Goal: Task Accomplishment & Management: Use online tool/utility

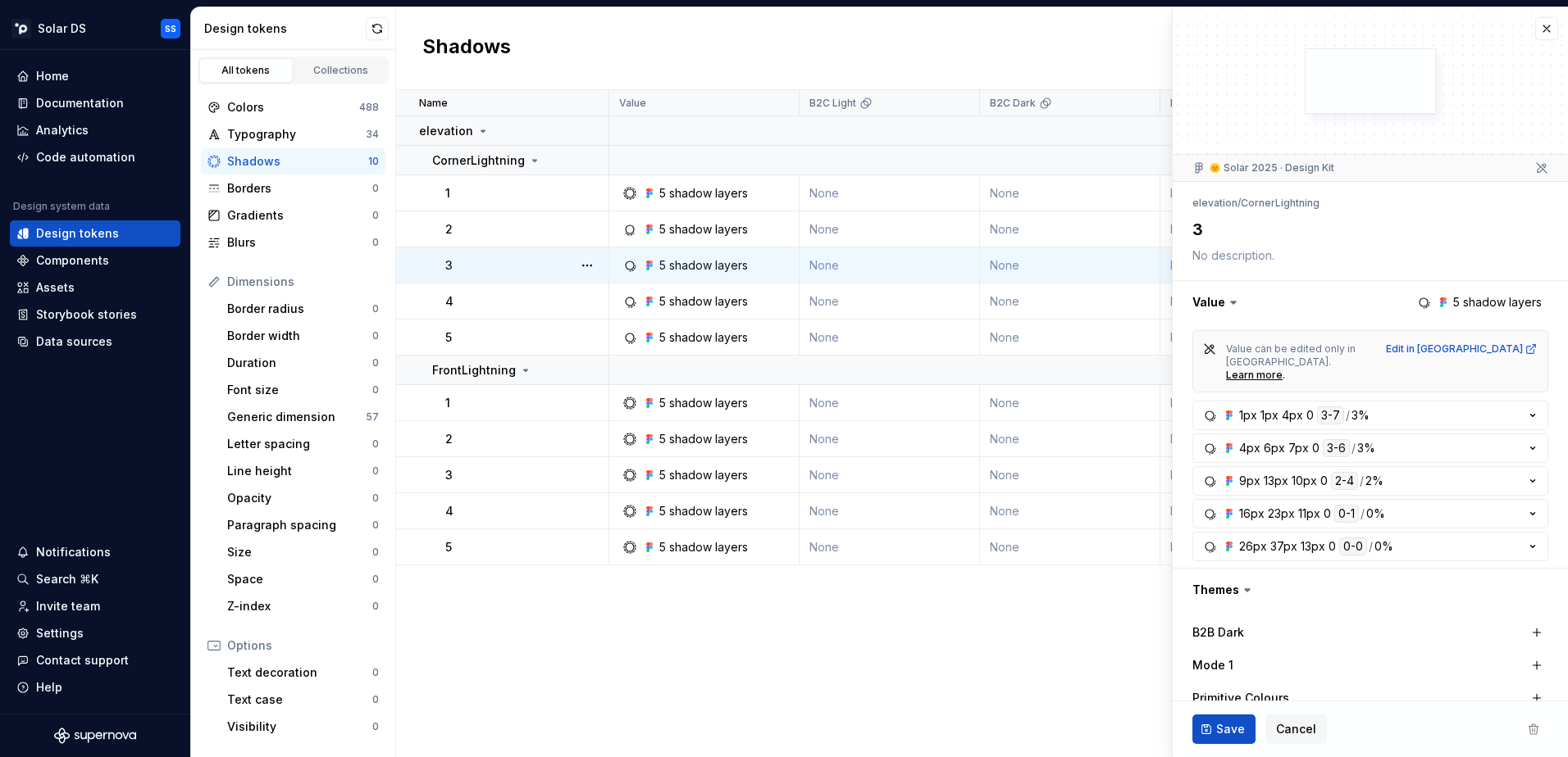
click at [510, 269] on div "3" at bounding box center [527, 266] width 163 height 17
drag, startPoint x: 510, startPoint y: 269, endPoint x: 742, endPoint y: 233, distance: 234.8
click at [742, 233] on div "5 shadow layers" at bounding box center [704, 230] width 88 height 17
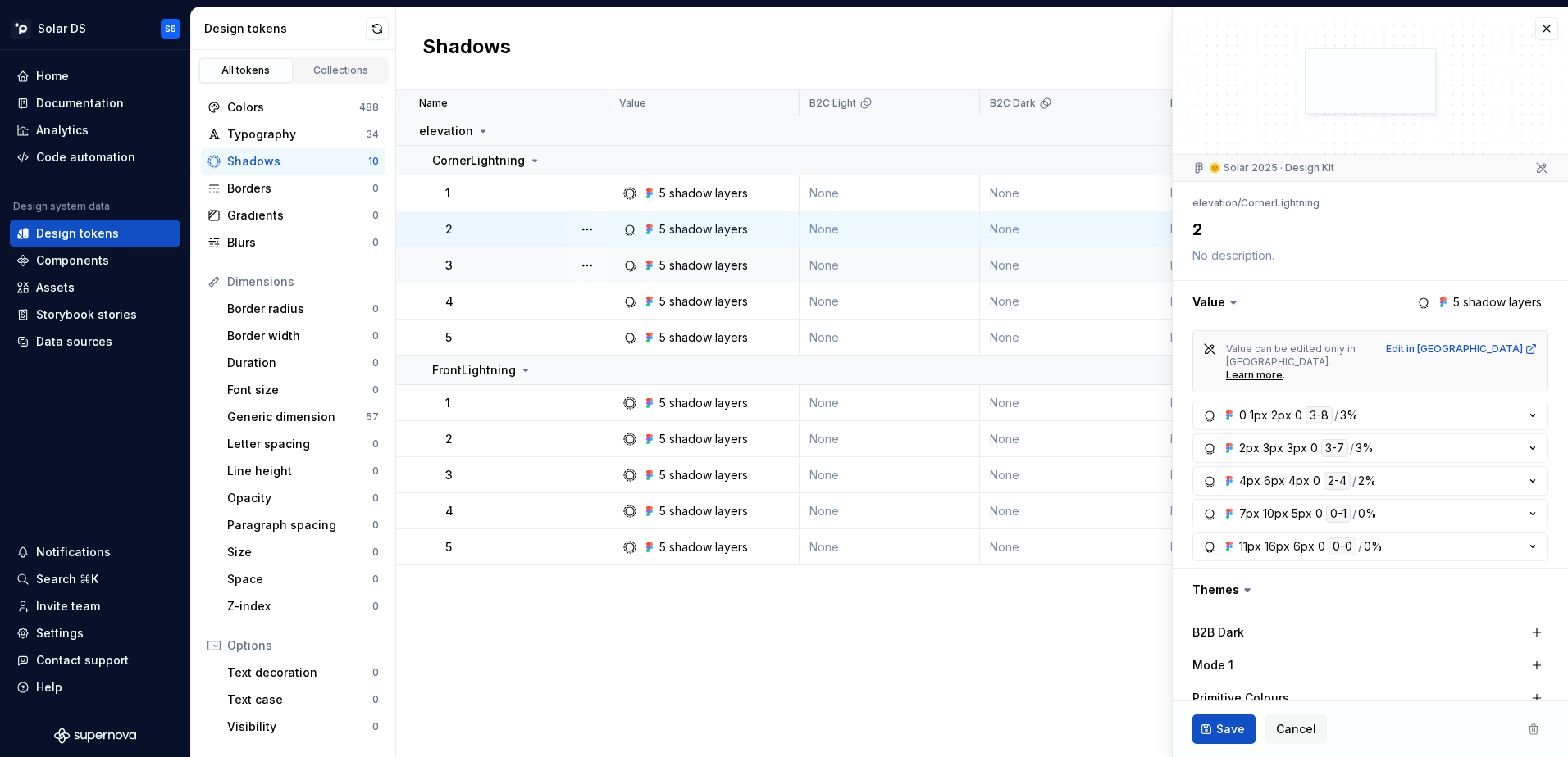
click at [758, 274] on td "5 shadow layers" at bounding box center [704, 265] width 190 height 36
type textarea "*"
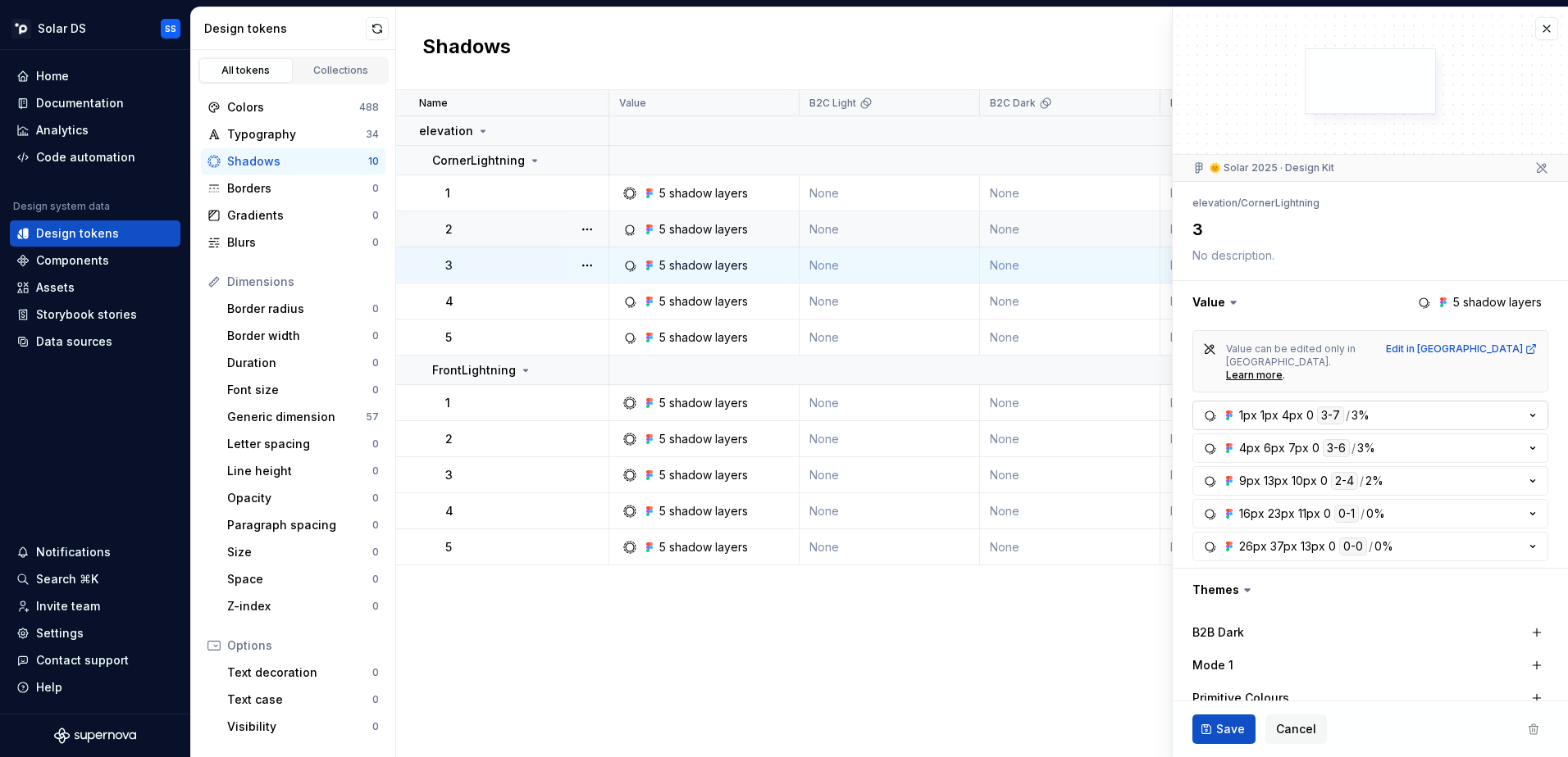
click at [1478, 401] on button "1px 1px 4px 0 3-7 / 3%" at bounding box center [1371, 416] width 356 height 30
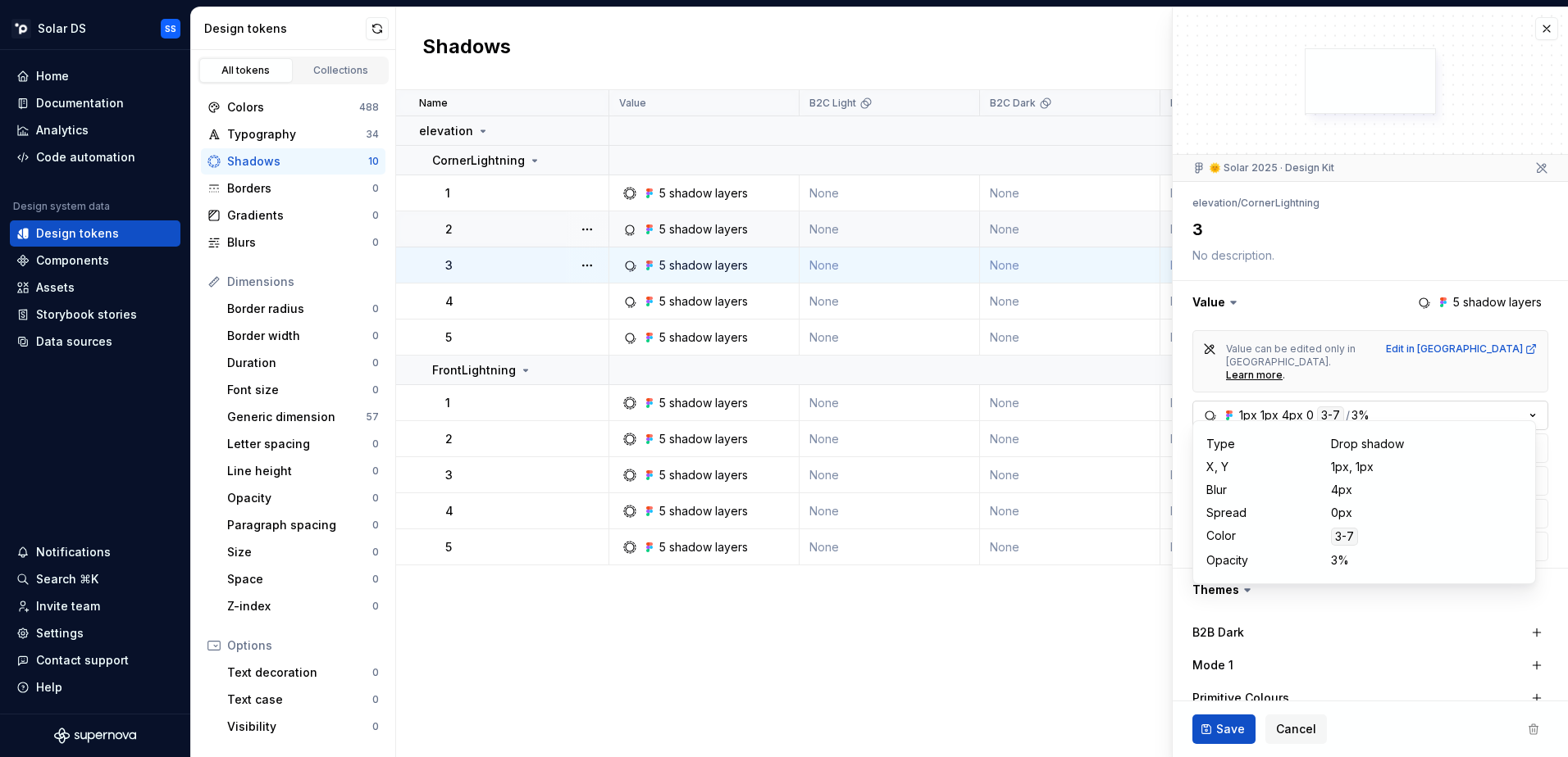
click at [1478, 401] on button "1px 1px 4px 0 3-7 / 3%" at bounding box center [1371, 416] width 356 height 30
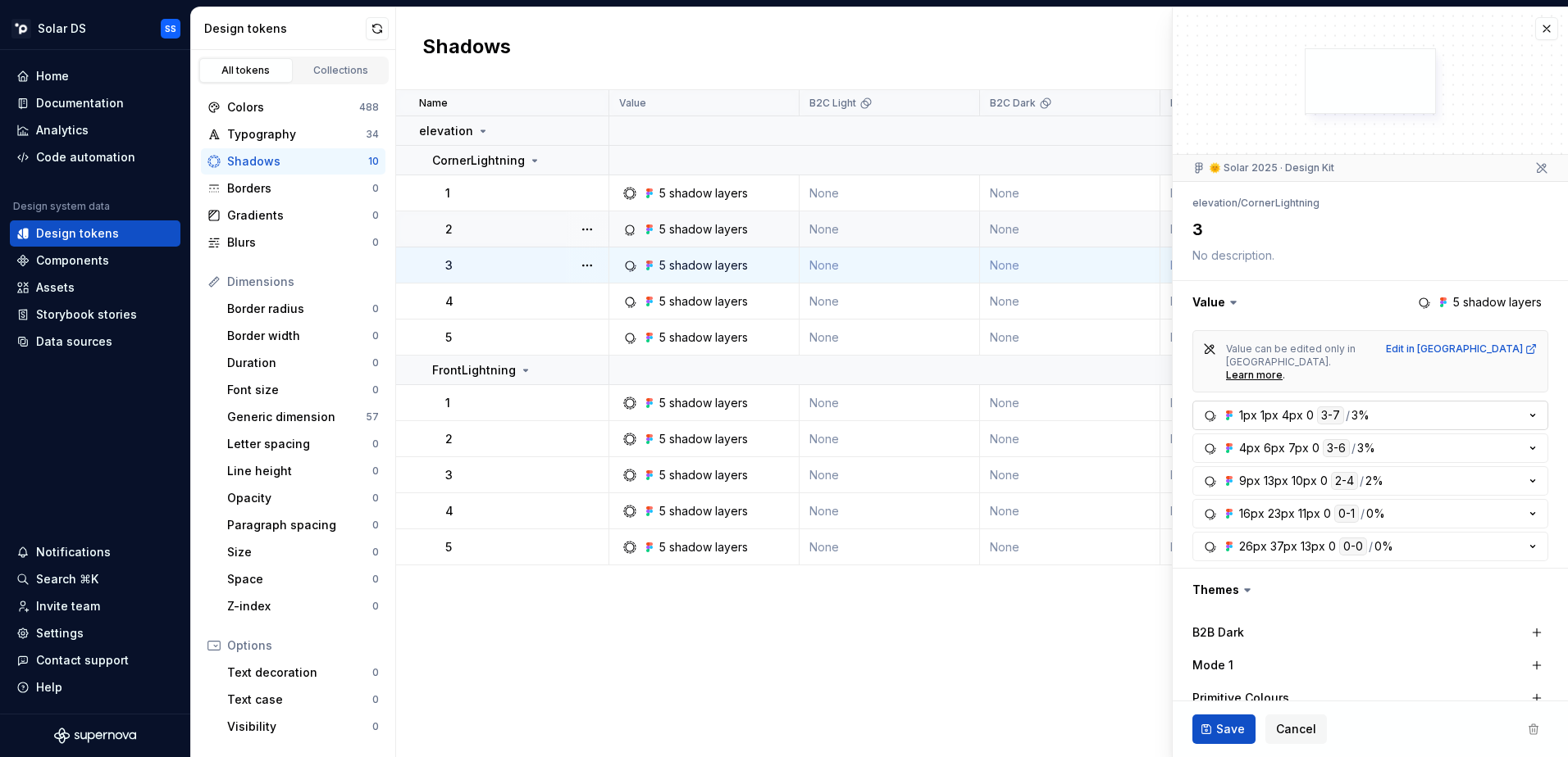
click at [1478, 401] on button "1px 1px 4px 0 3-7 / 3%" at bounding box center [1371, 416] width 356 height 30
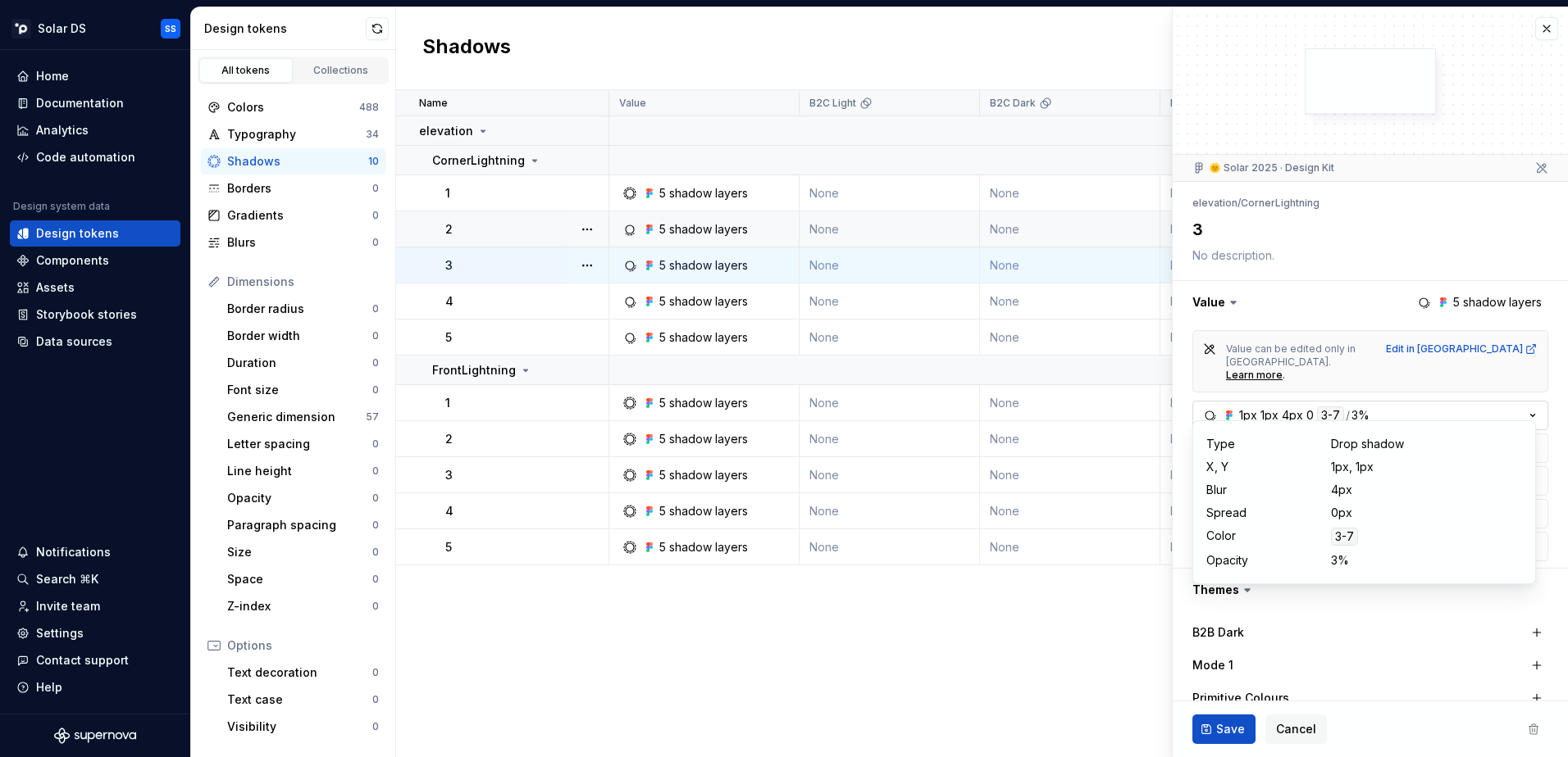
click at [1478, 401] on button "1px 1px 4px 0 3-7 / 3%" at bounding box center [1371, 416] width 356 height 30
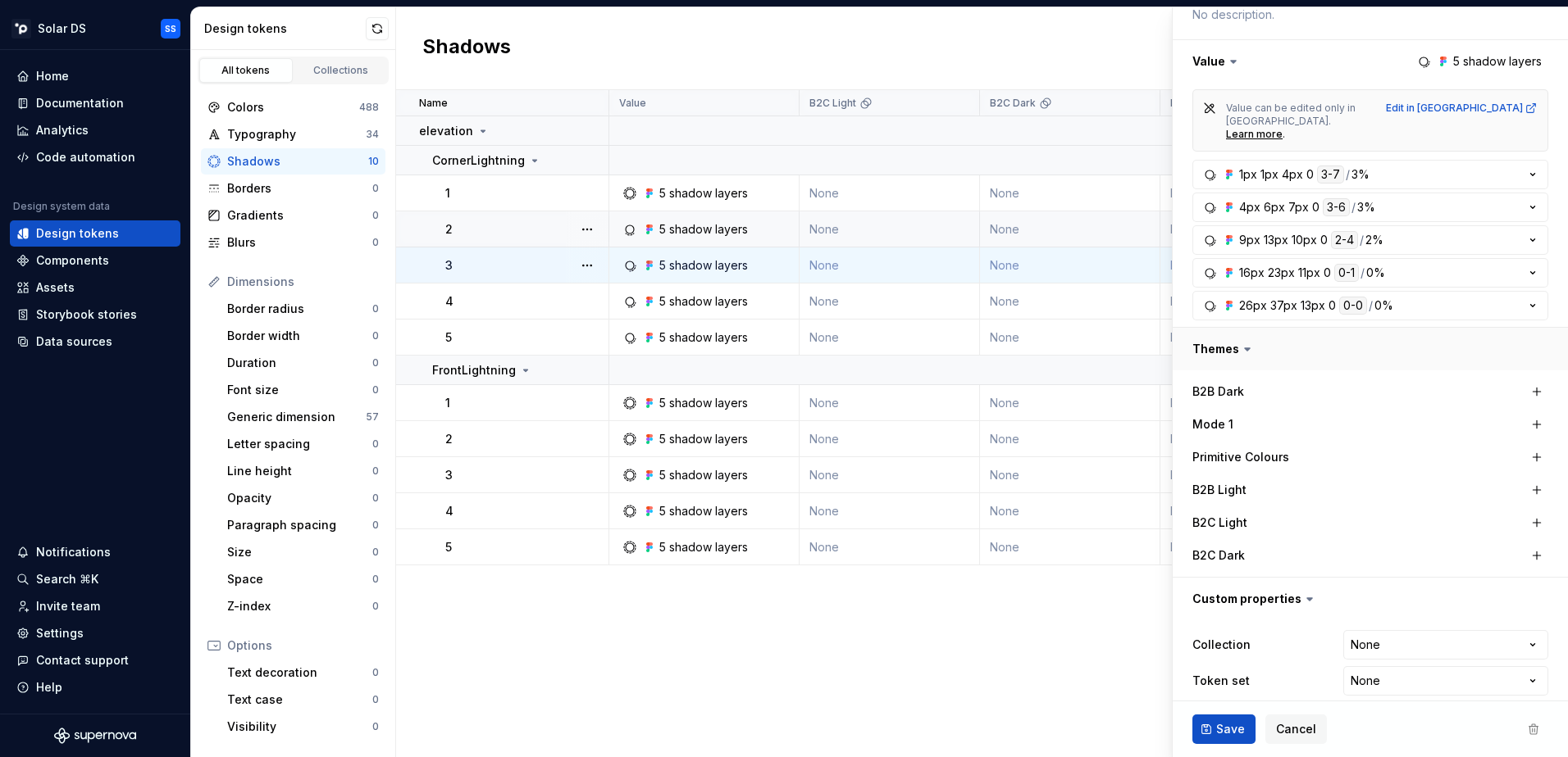
scroll to position [244, 0]
click at [1226, 331] on button "button" at bounding box center [1370, 347] width 395 height 43
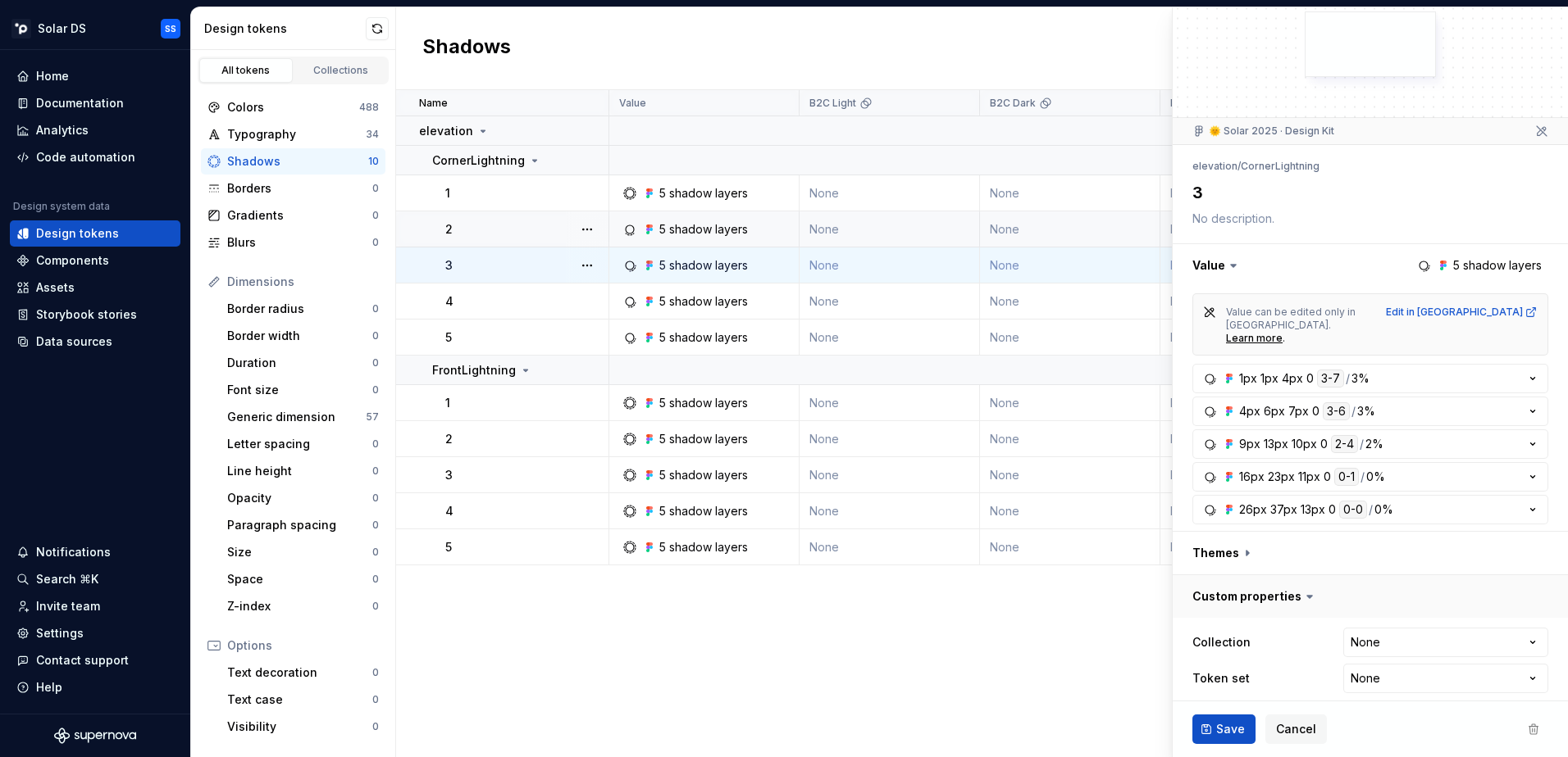
click at [1268, 579] on button "button" at bounding box center [1370, 597] width 395 height 43
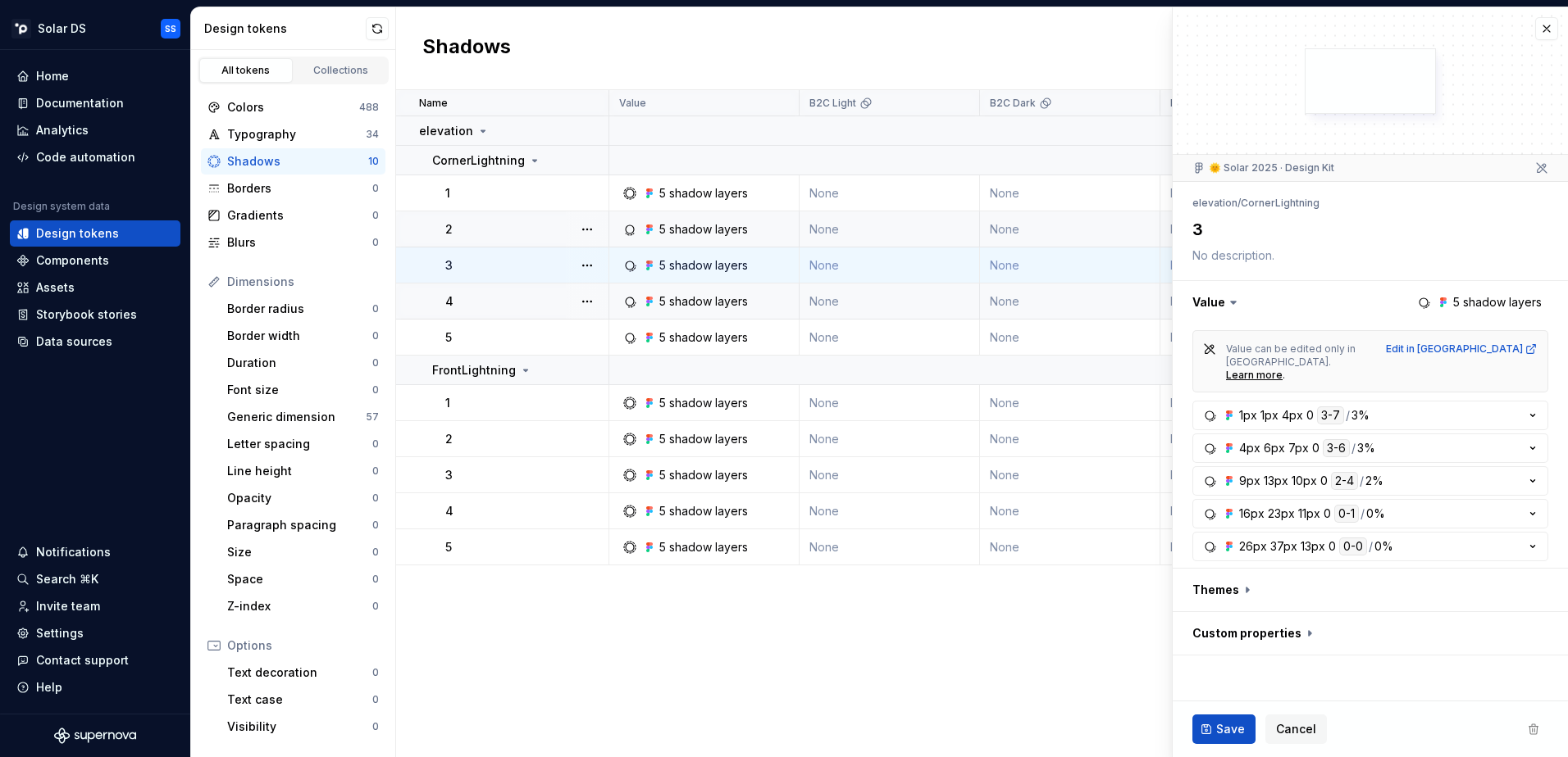
click at [680, 309] on div "5 shadow layers" at bounding box center [704, 302] width 88 height 17
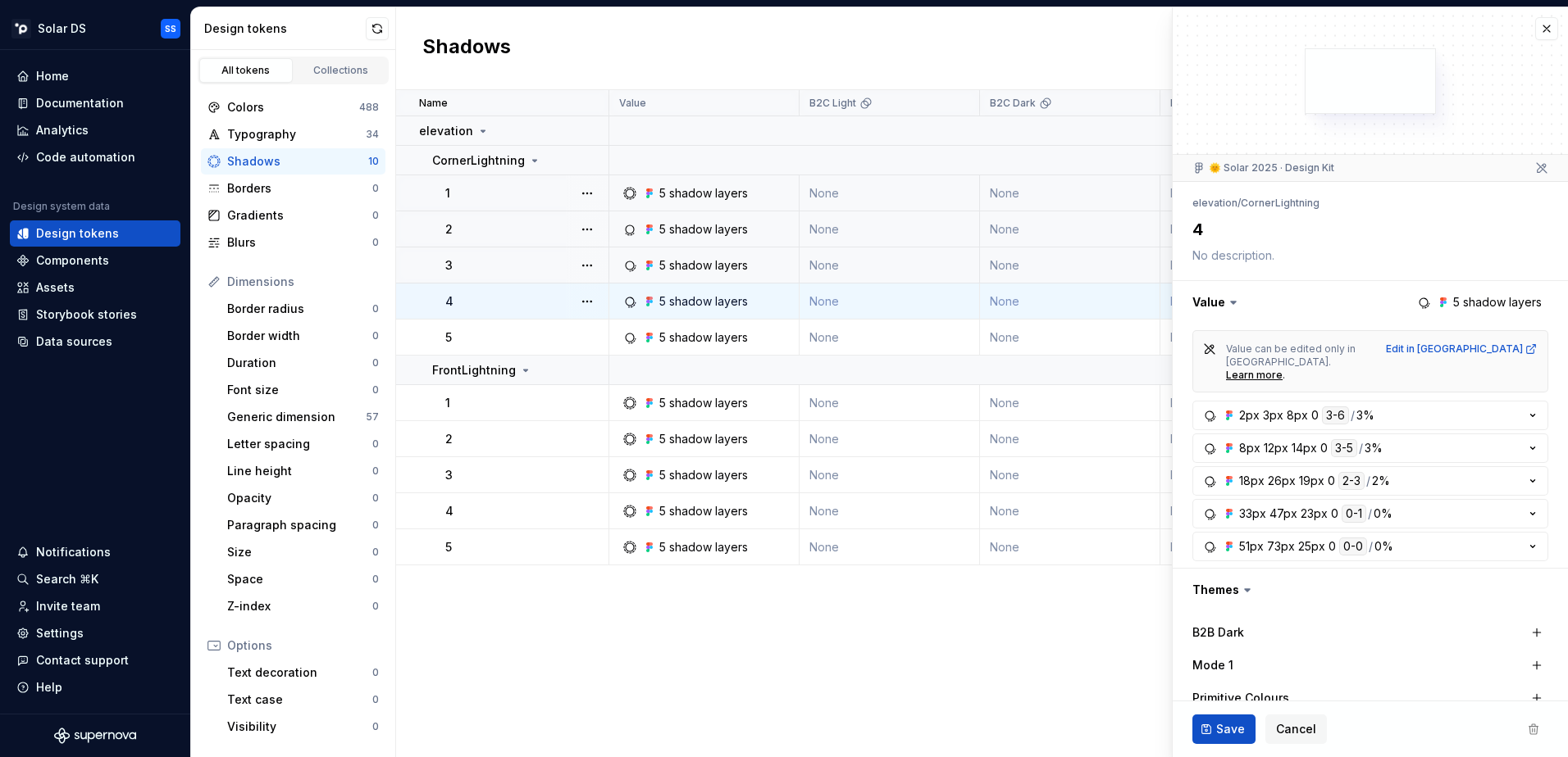
click at [489, 191] on div "1" at bounding box center [527, 193] width 163 height 17
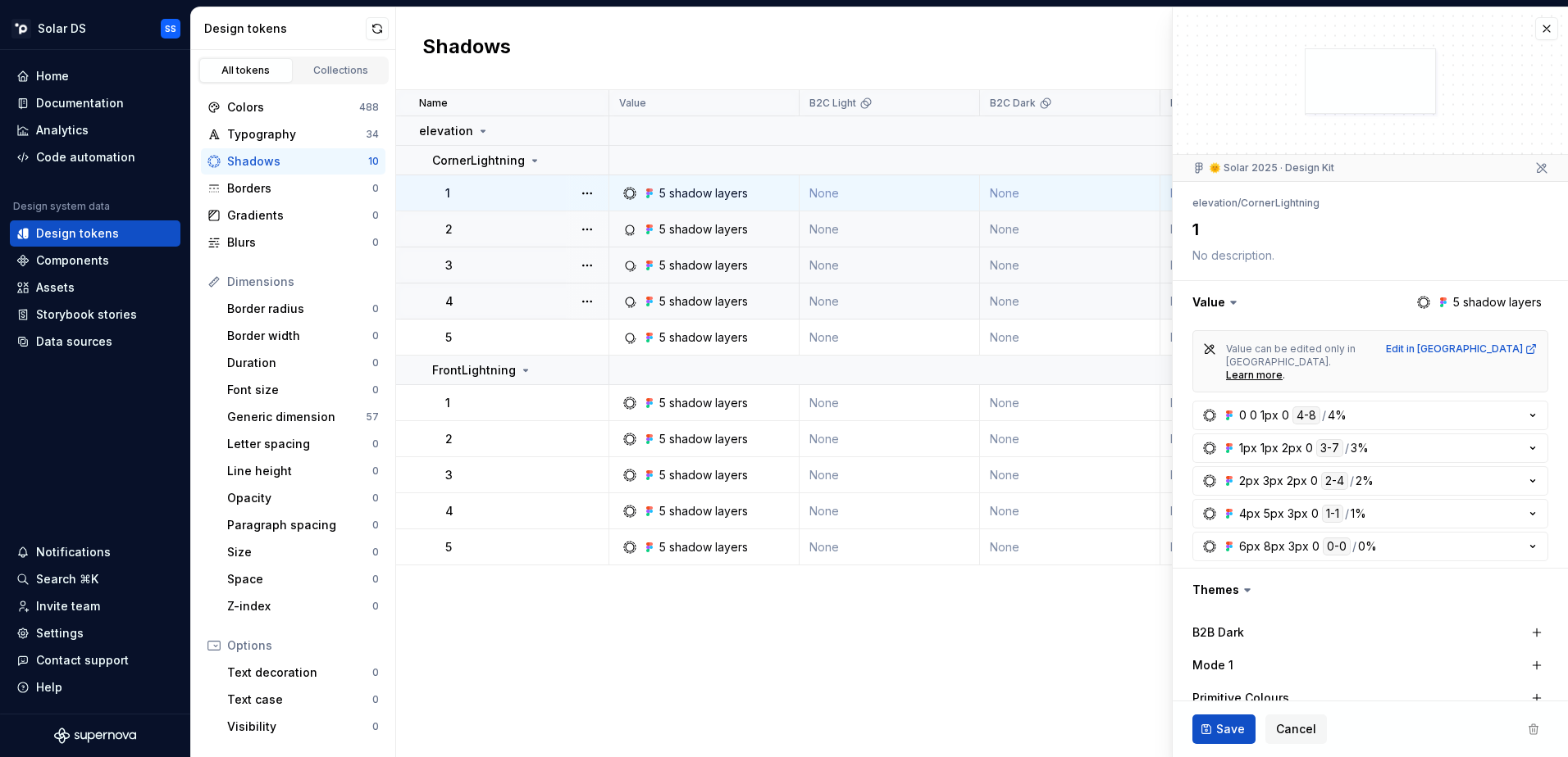
click at [487, 215] on td "2" at bounding box center [503, 229] width 213 height 36
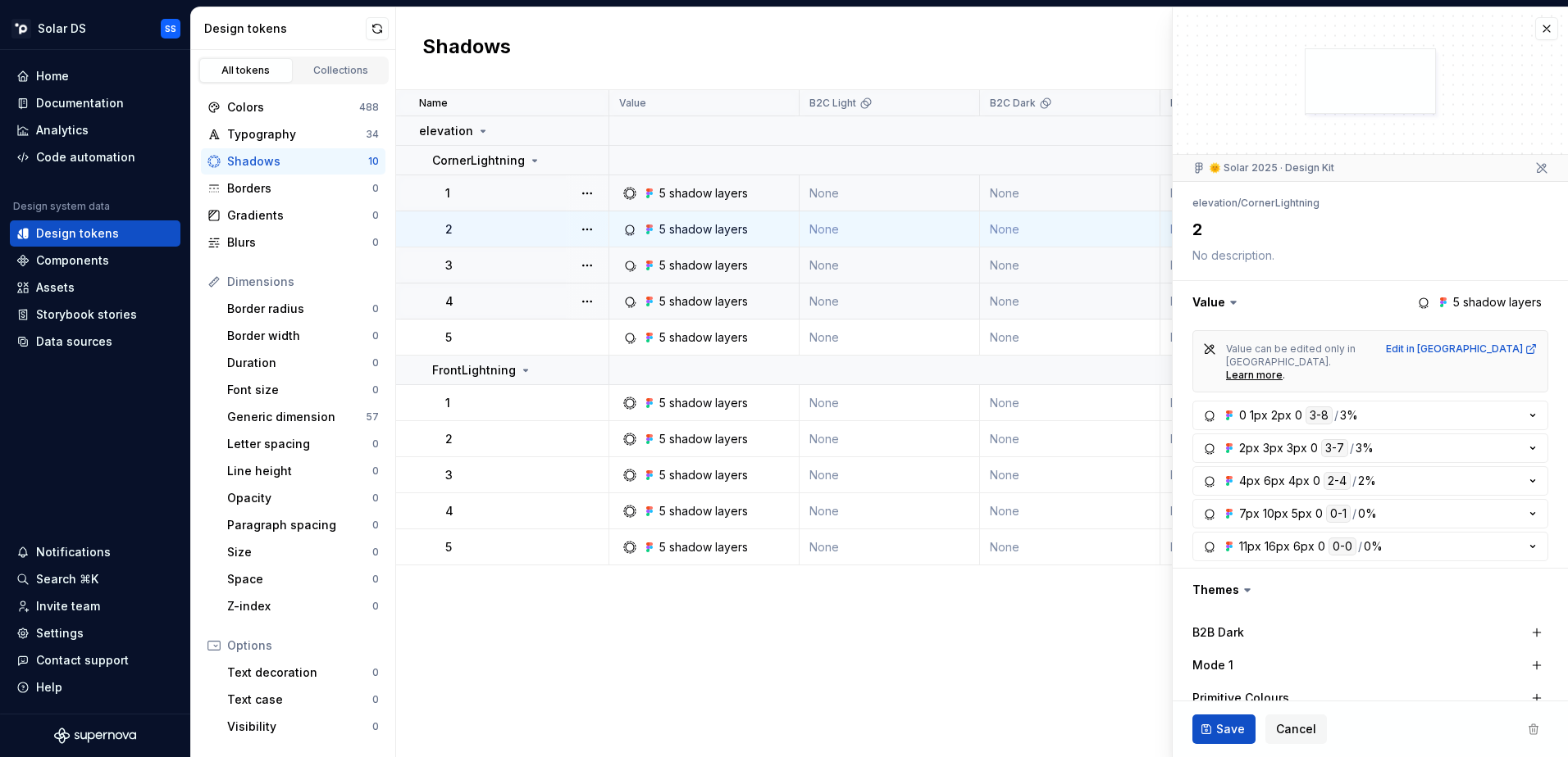
click at [487, 266] on div "3" at bounding box center [527, 266] width 163 height 17
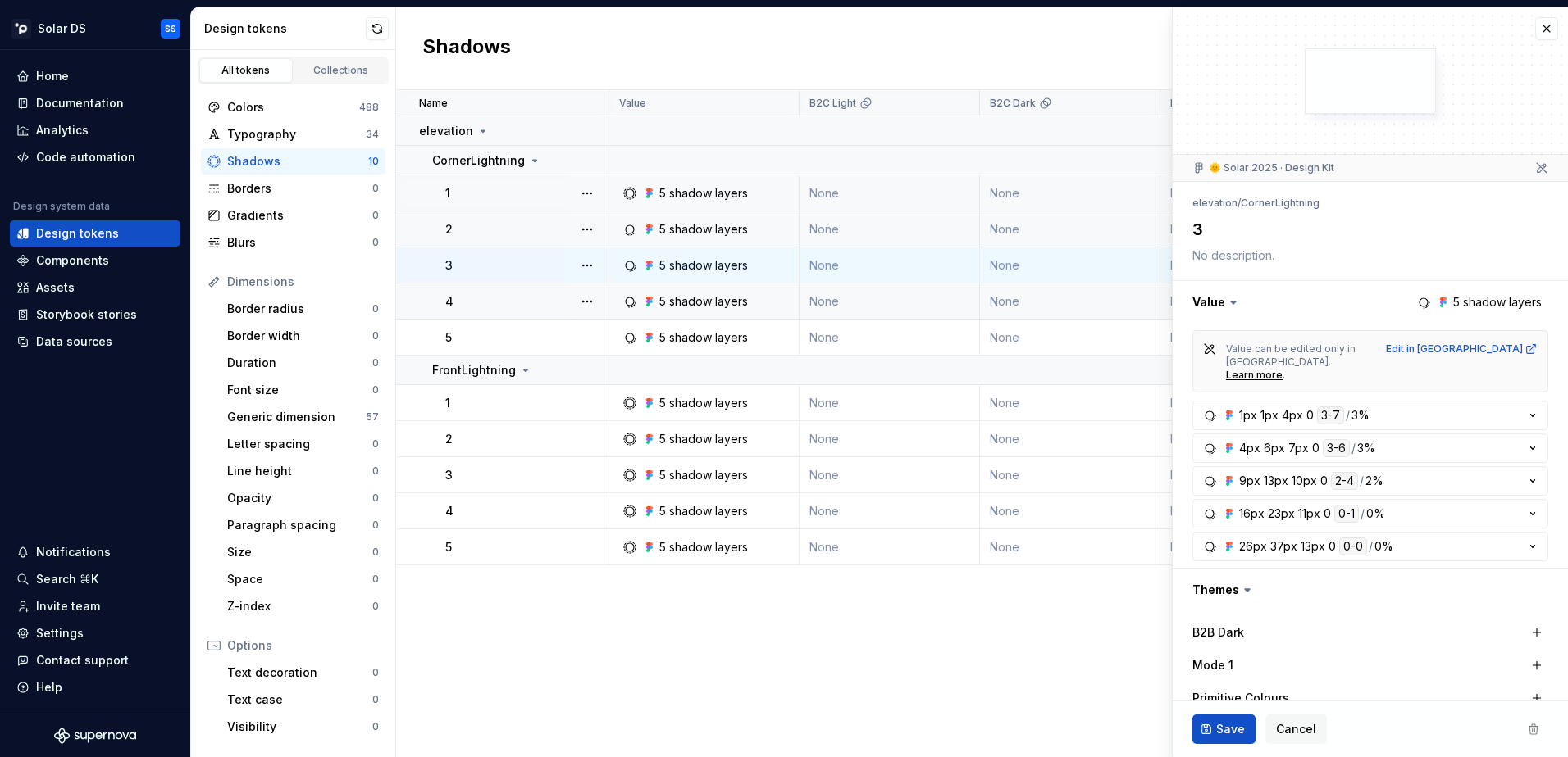
click at [479, 318] on td "4" at bounding box center [503, 301] width 213 height 36
click at [479, 331] on div "5" at bounding box center [527, 338] width 163 height 17
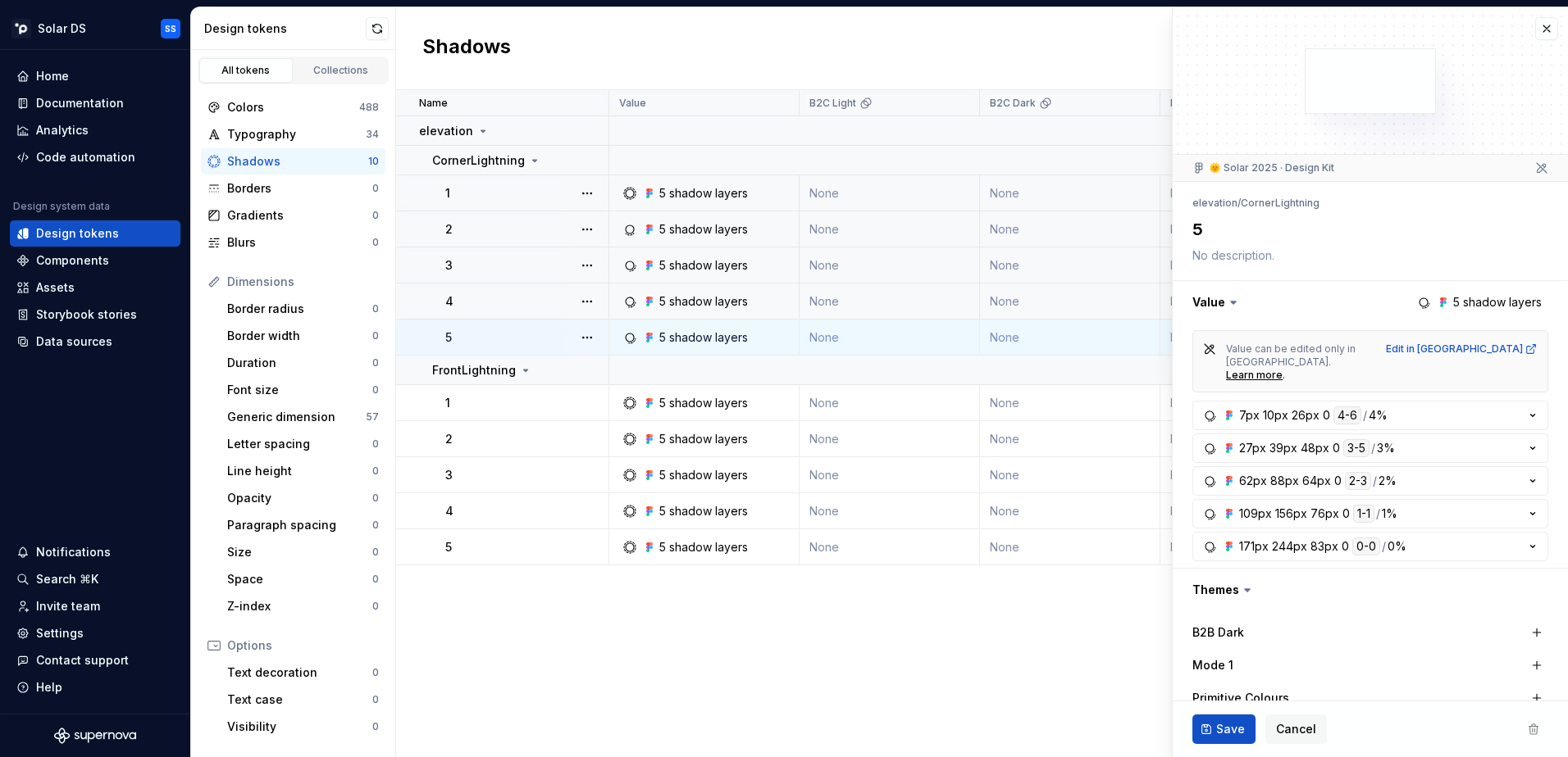
click at [476, 299] on div "4" at bounding box center [527, 302] width 163 height 17
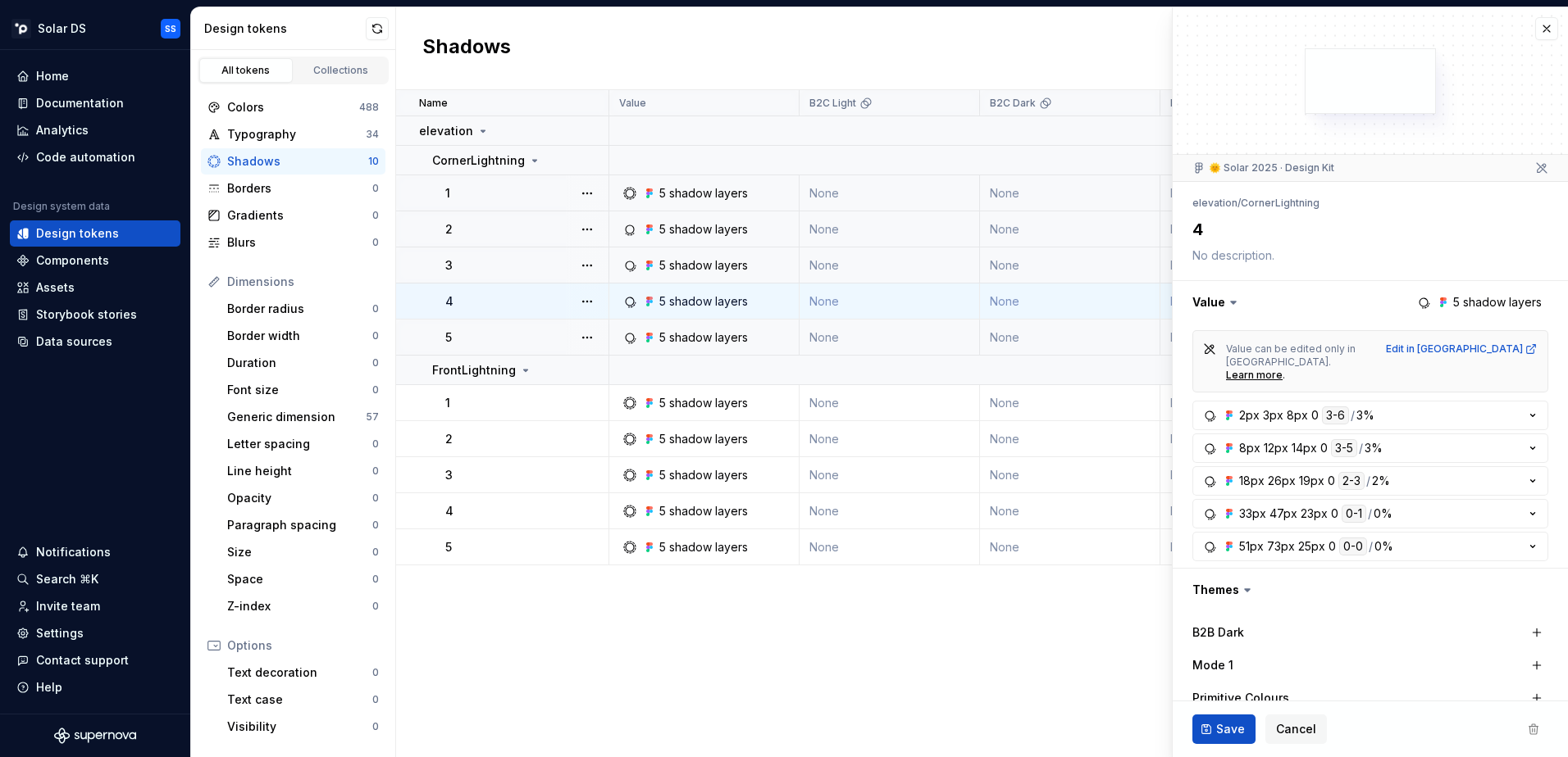
click at [487, 261] on div "3" at bounding box center [527, 266] width 163 height 17
click at [587, 266] on button "button" at bounding box center [587, 265] width 23 height 23
click at [612, 294] on div "Open detail" at bounding box center [659, 298] width 107 height 17
click at [513, 259] on div "3" at bounding box center [527, 266] width 163 height 17
type textarea "*"
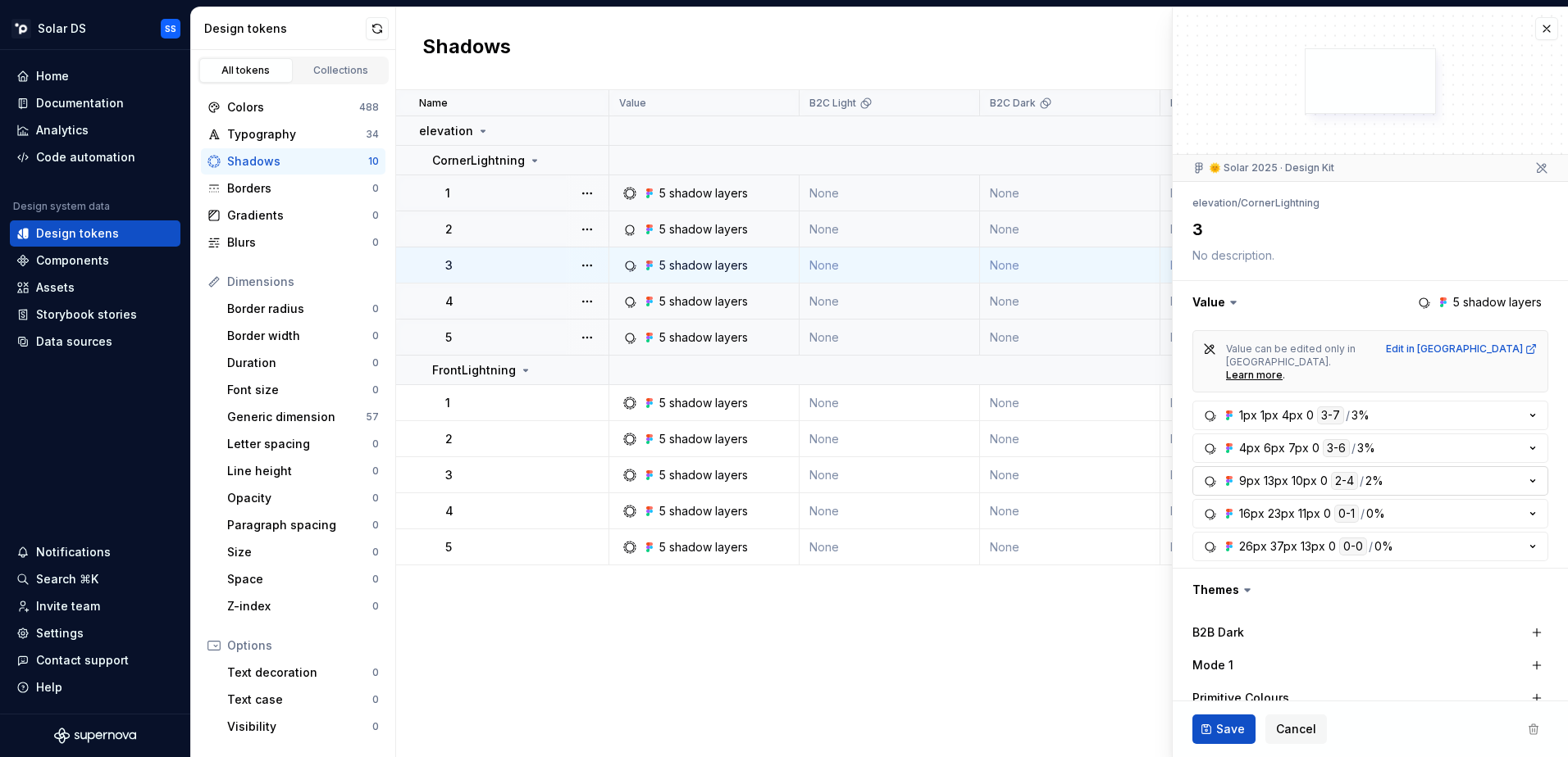
click at [1521, 467] on button "9px 13px 10px 0 2-4 / 2%" at bounding box center [1371, 482] width 356 height 30
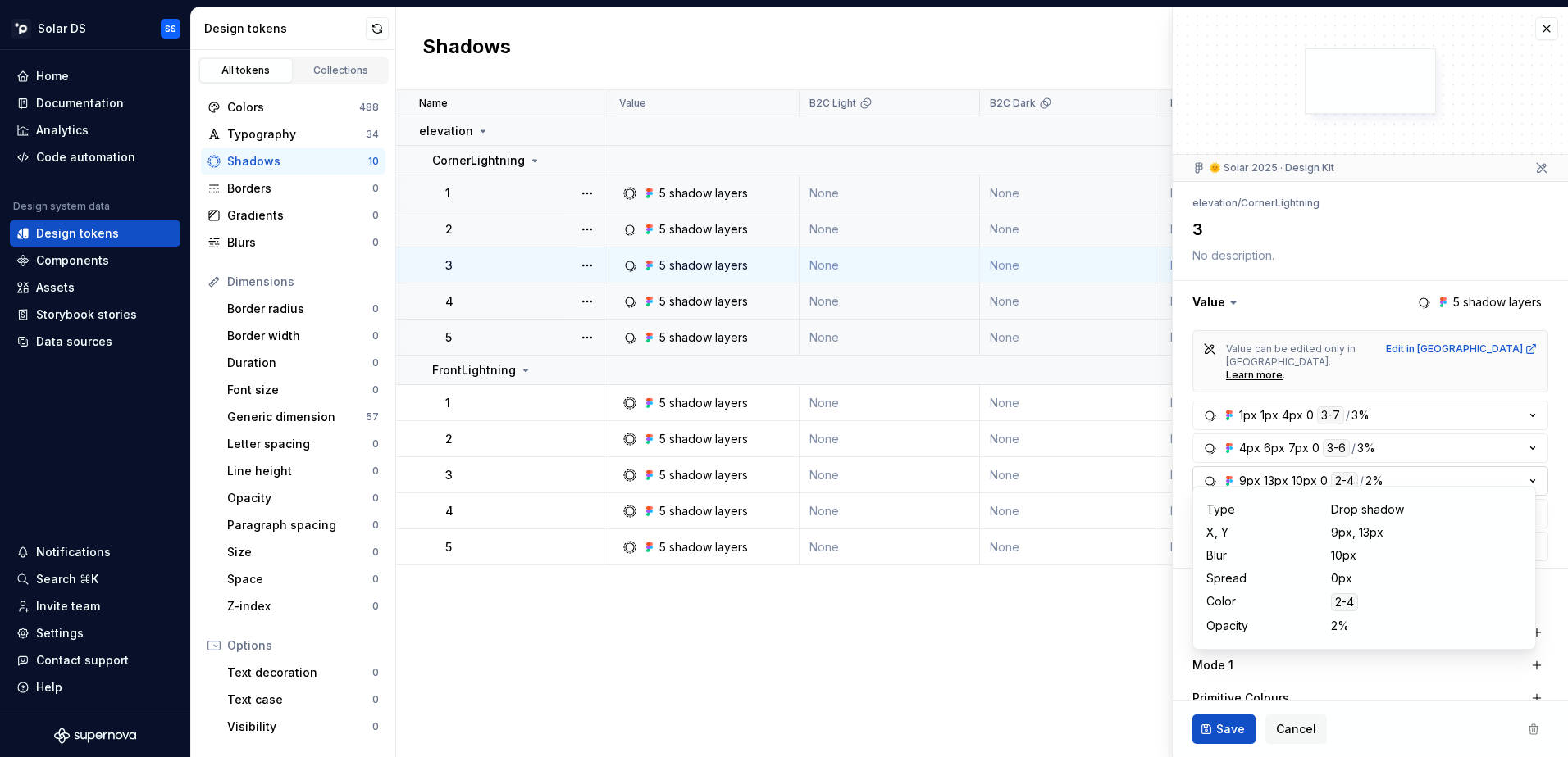
click at [1521, 467] on button "9px 13px 10px 0 2-4 / 2%" at bounding box center [1371, 482] width 356 height 30
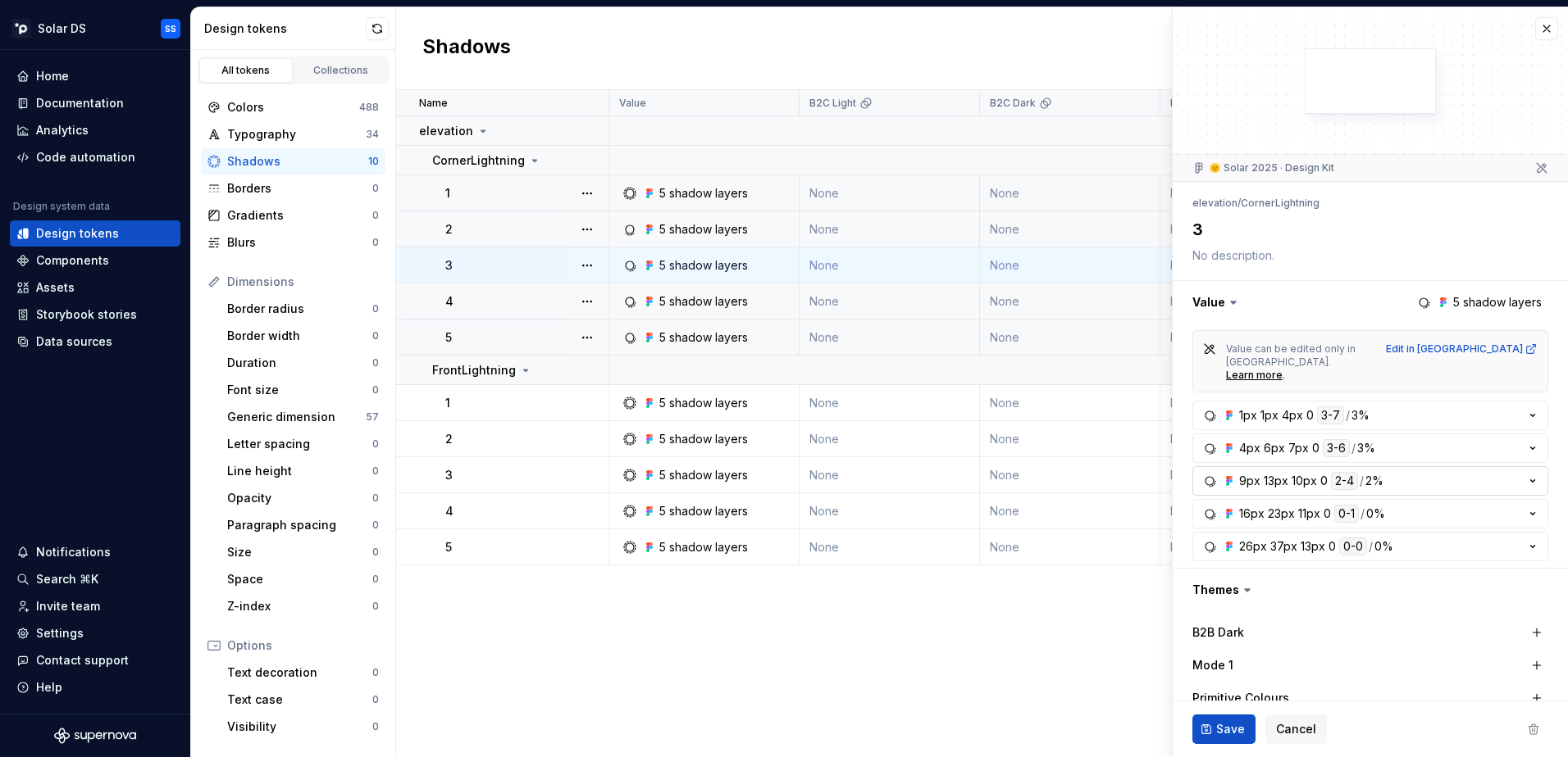
click at [1521, 467] on button "9px 13px 10px 0 2-4 / 2%" at bounding box center [1371, 482] width 356 height 30
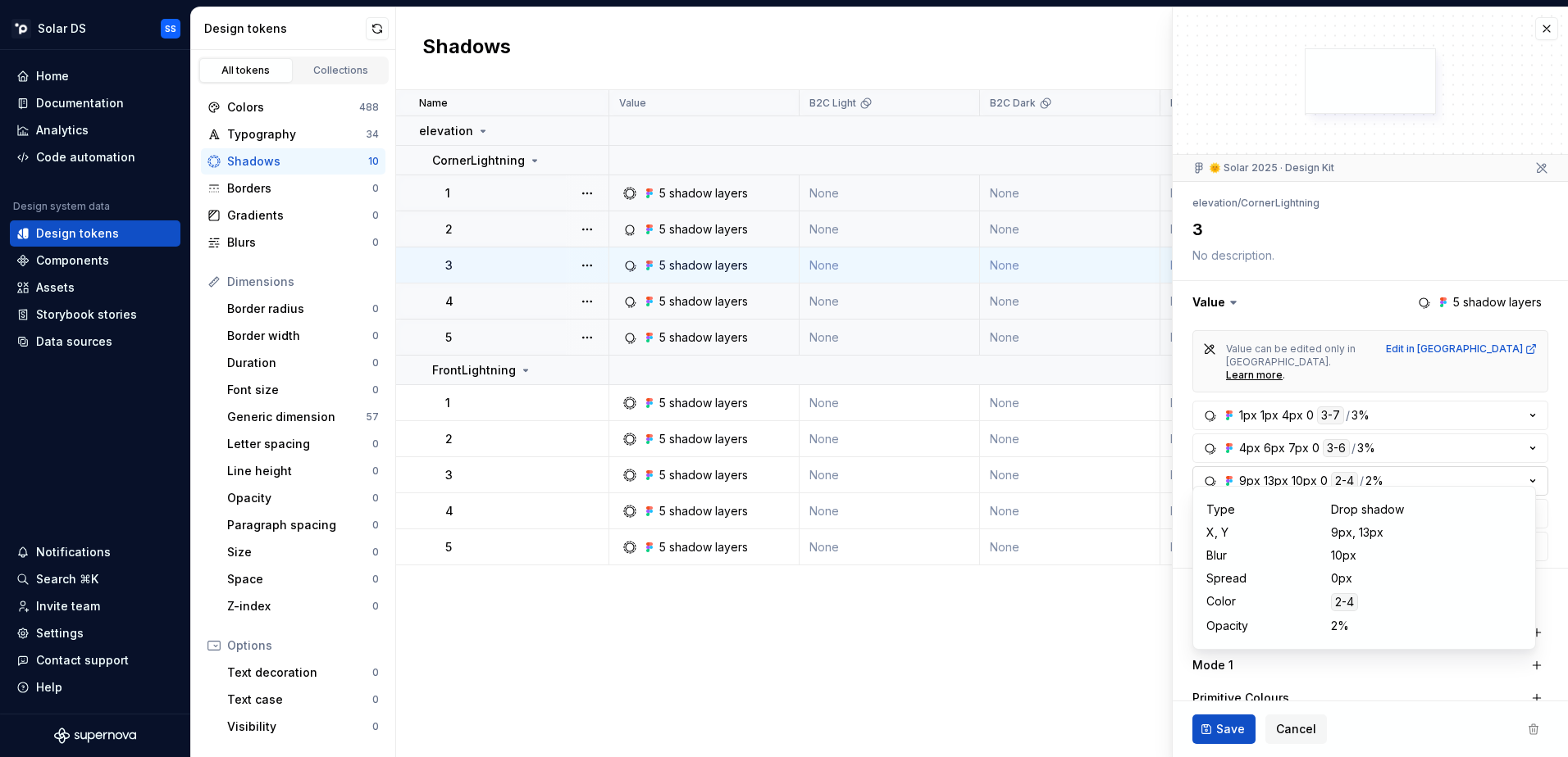
click at [1521, 467] on button "9px 13px 10px 0 2-4 / 2%" at bounding box center [1371, 482] width 356 height 30
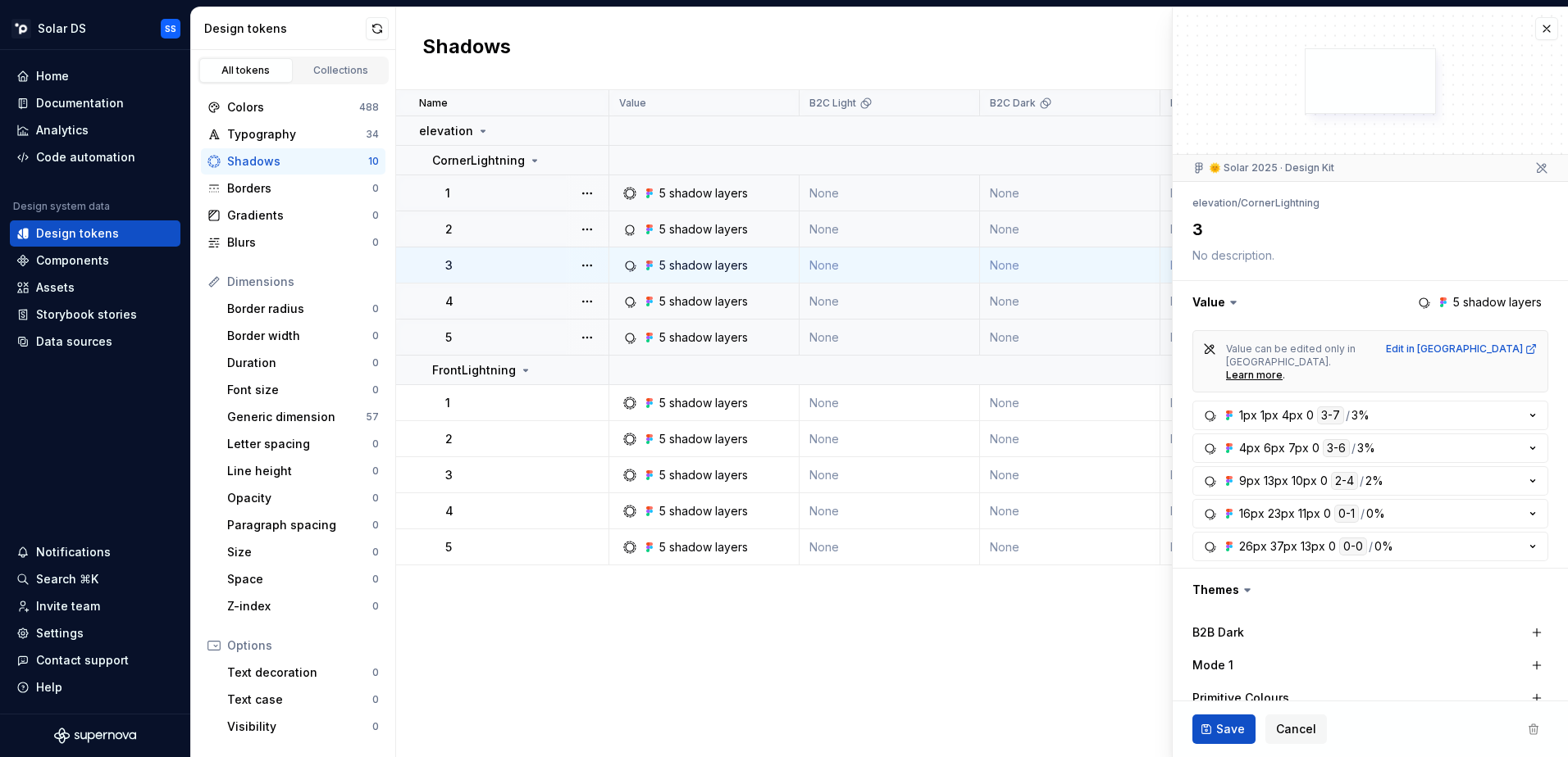
click at [504, 295] on div "4" at bounding box center [527, 302] width 163 height 17
click at [542, 258] on div "3" at bounding box center [527, 266] width 163 height 17
click at [476, 344] on div "5" at bounding box center [527, 338] width 163 height 17
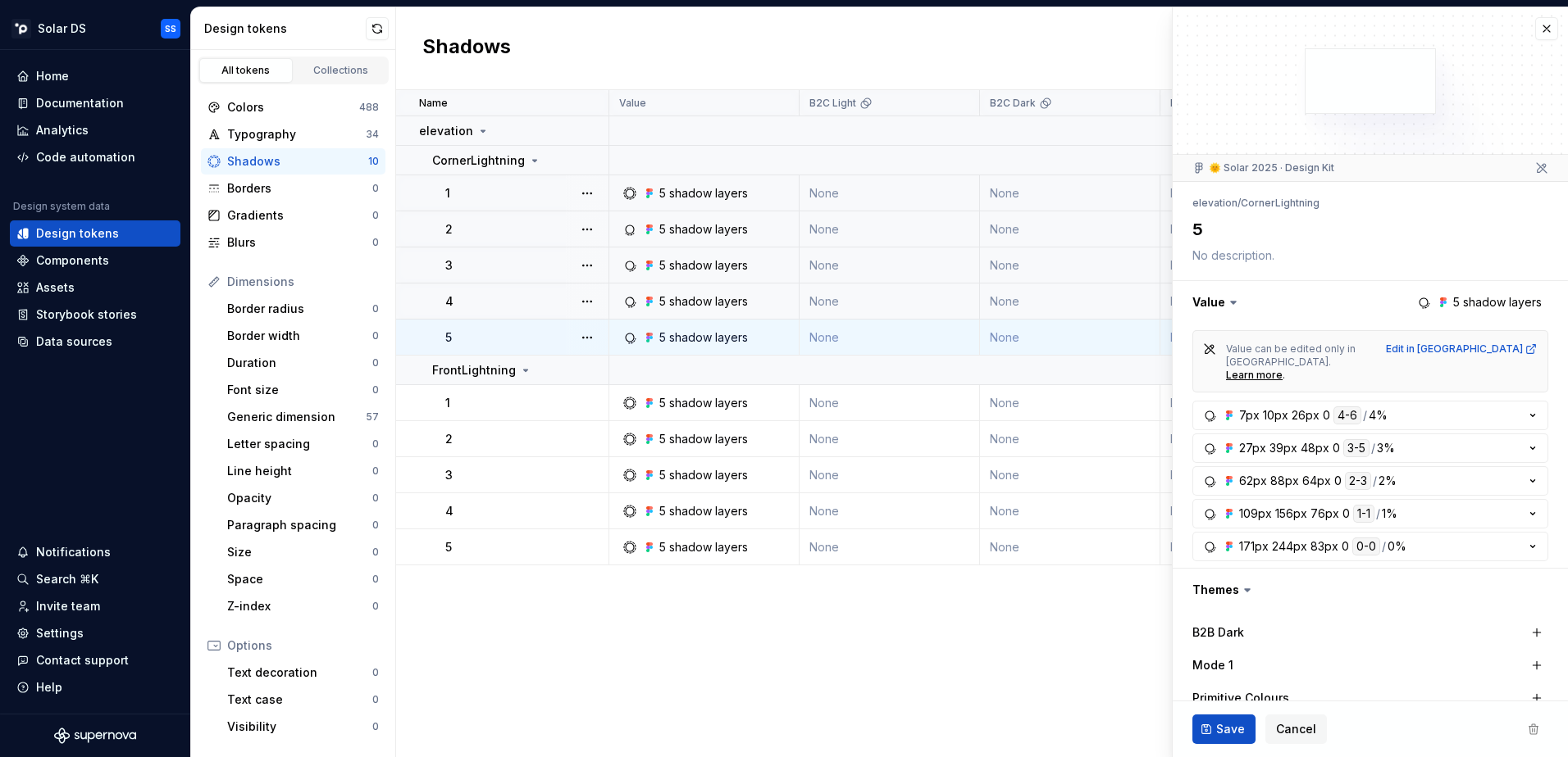
click at [493, 323] on td "5" at bounding box center [503, 338] width 213 height 36
click at [502, 286] on td "4" at bounding box center [503, 301] width 213 height 36
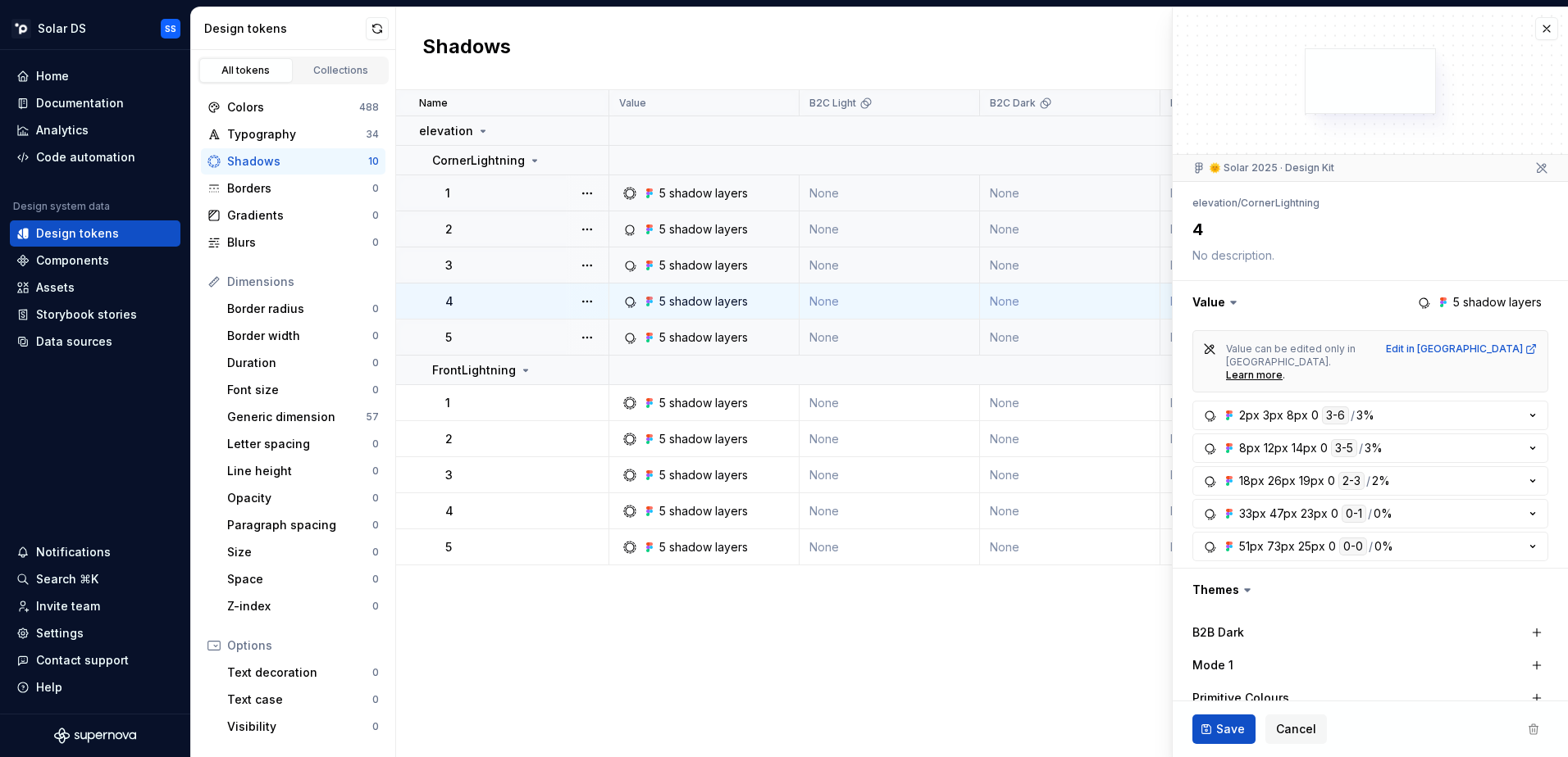
click at [501, 286] on td "4" at bounding box center [503, 301] width 213 height 36
click at [494, 259] on div "3" at bounding box center [527, 266] width 163 height 17
click at [491, 232] on div "2" at bounding box center [527, 230] width 163 height 17
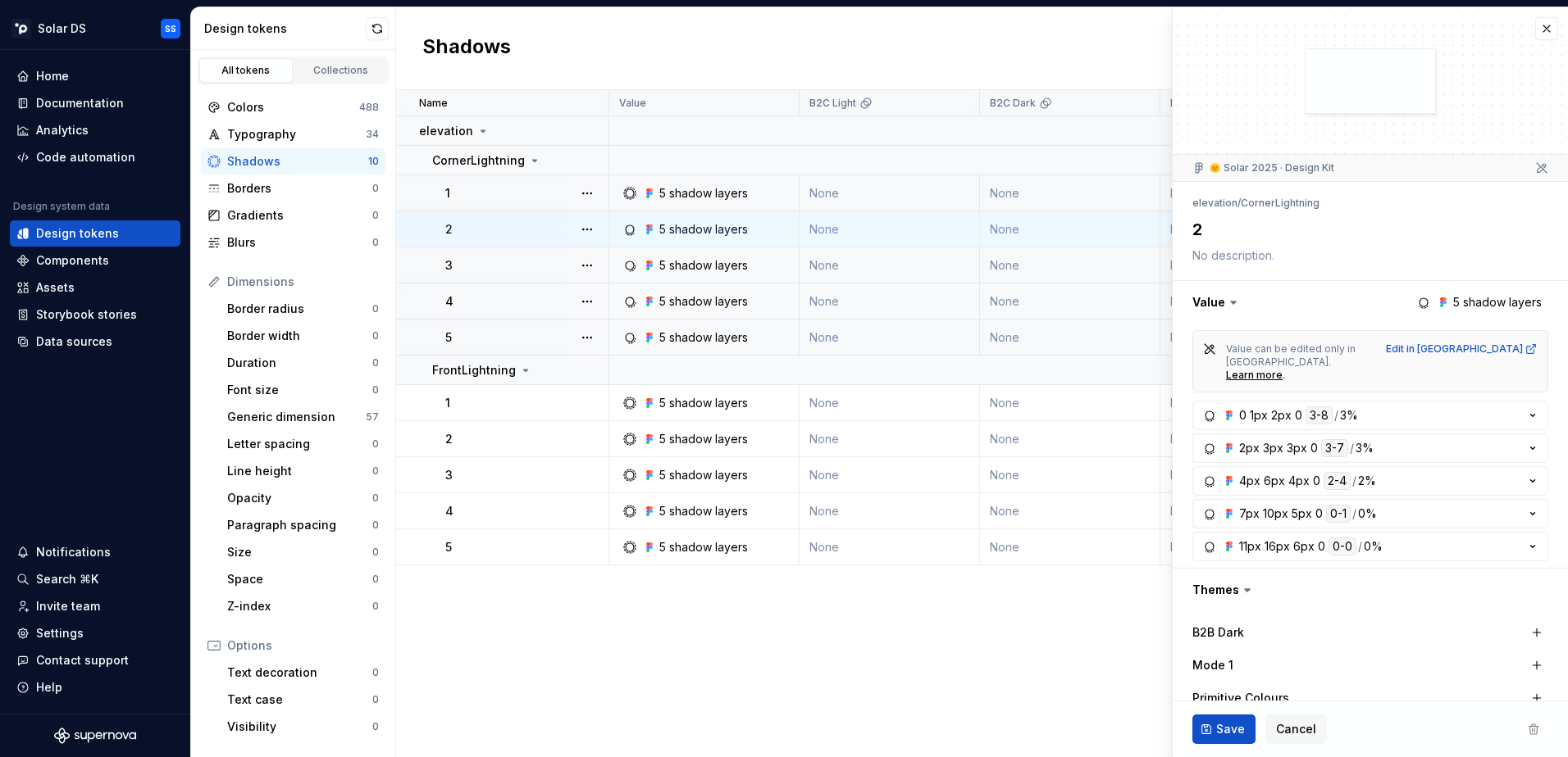
click at [486, 201] on div "1" at bounding box center [527, 193] width 163 height 17
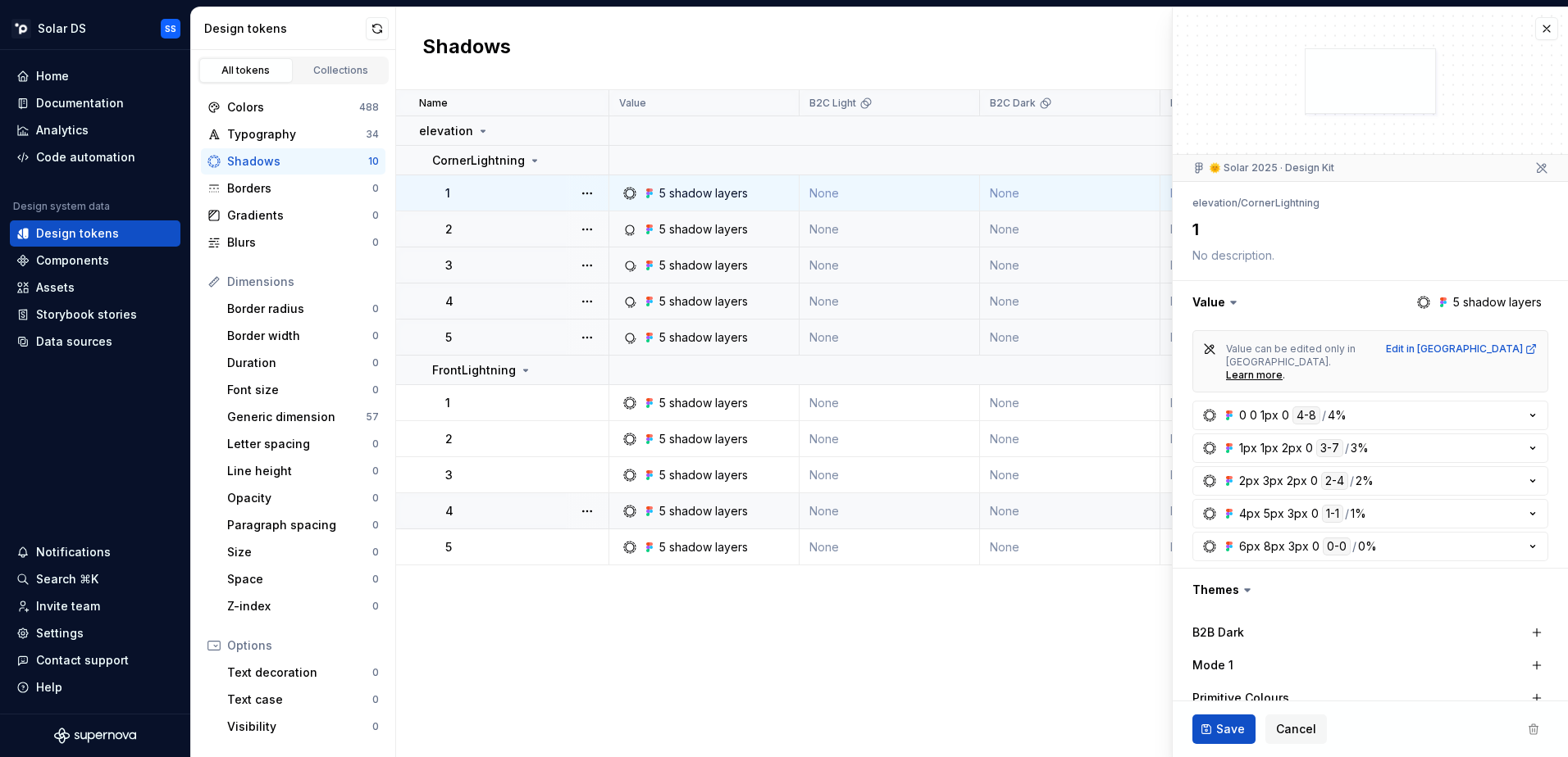
click at [514, 515] on div "4" at bounding box center [527, 511] width 163 height 17
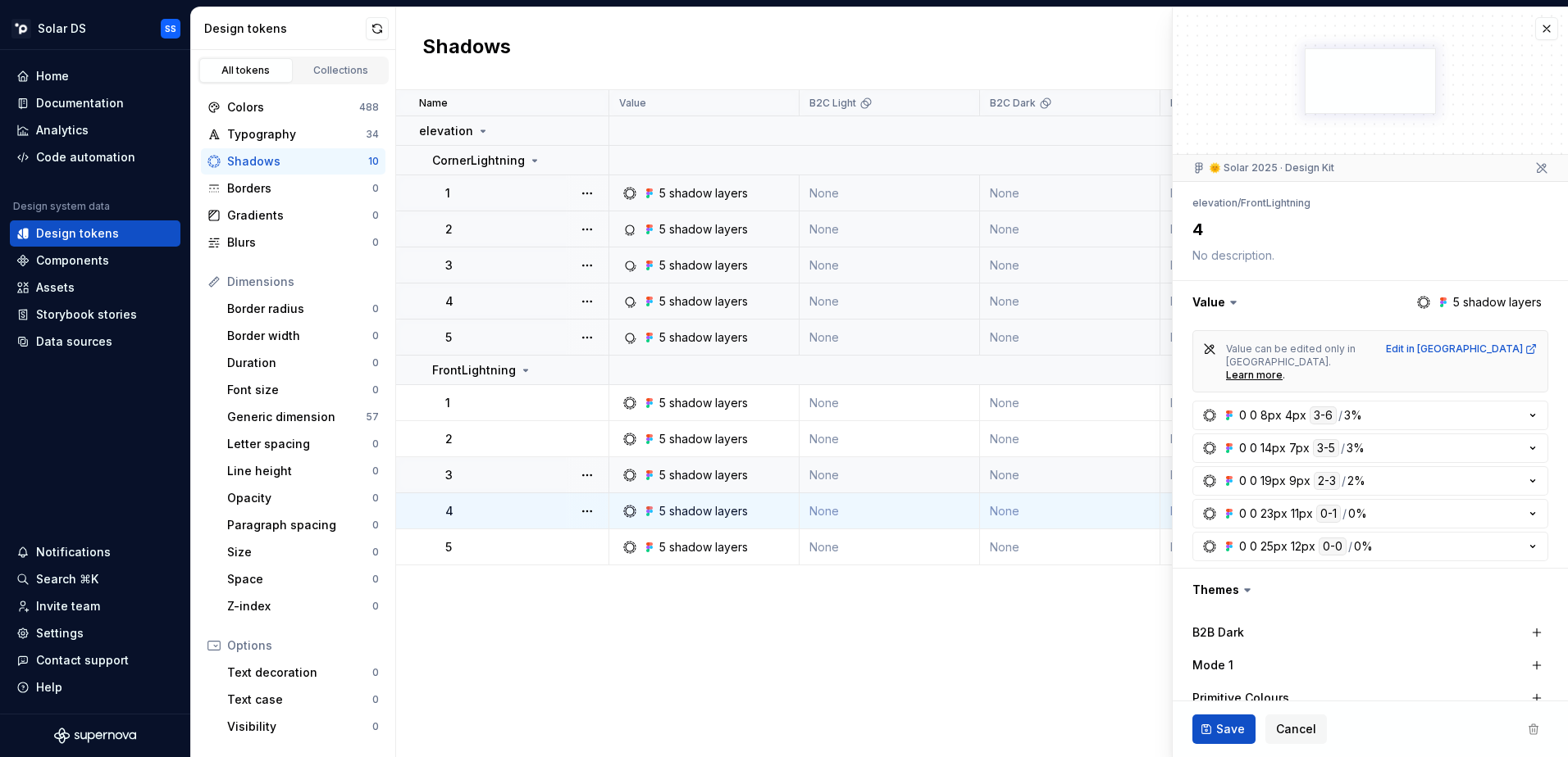
click at [506, 474] on div "3" at bounding box center [527, 475] width 163 height 17
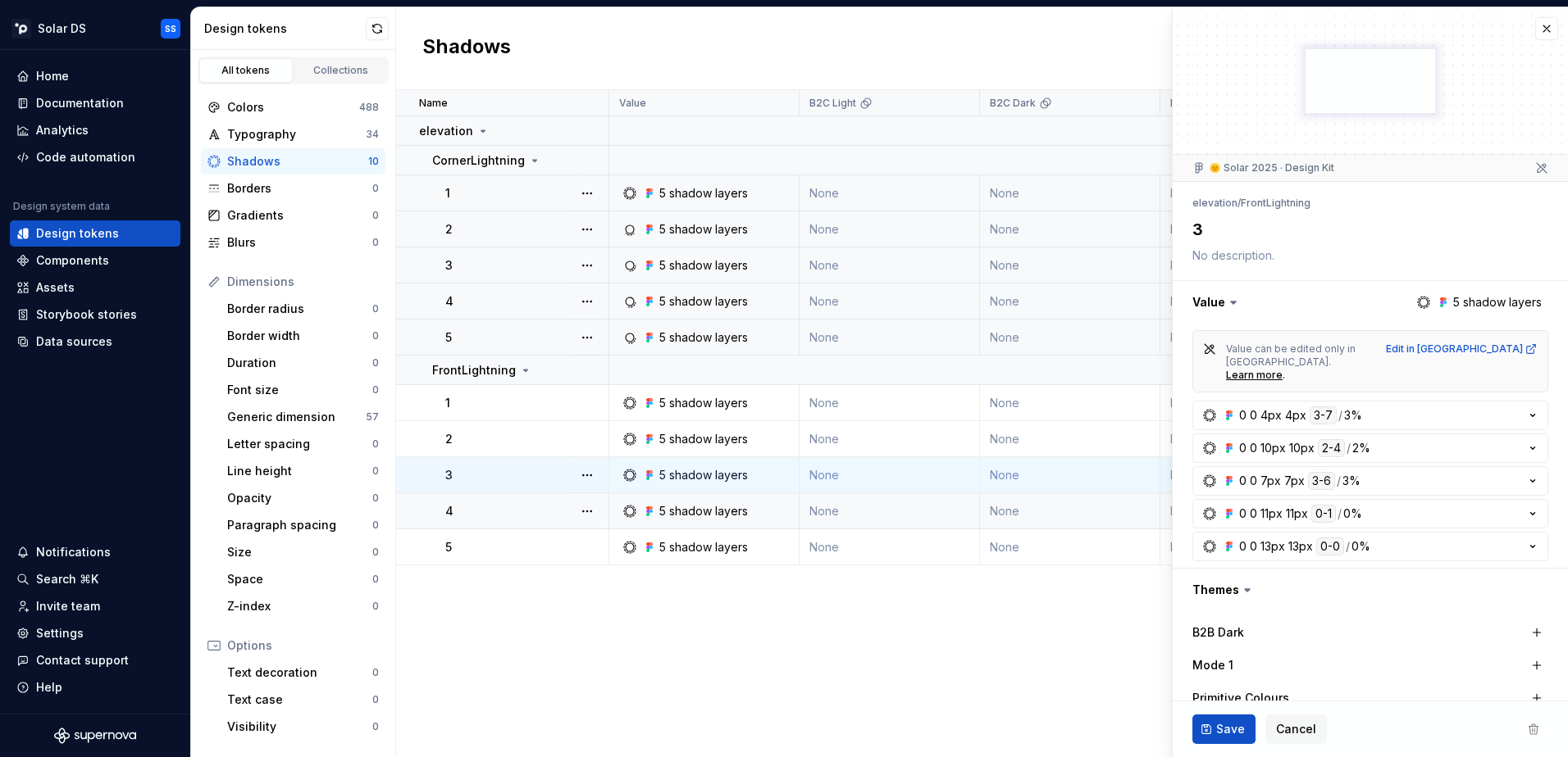
click at [493, 485] on td "3" at bounding box center [503, 475] width 213 height 36
click at [657, 275] on td "5 shadow layers" at bounding box center [704, 265] width 190 height 36
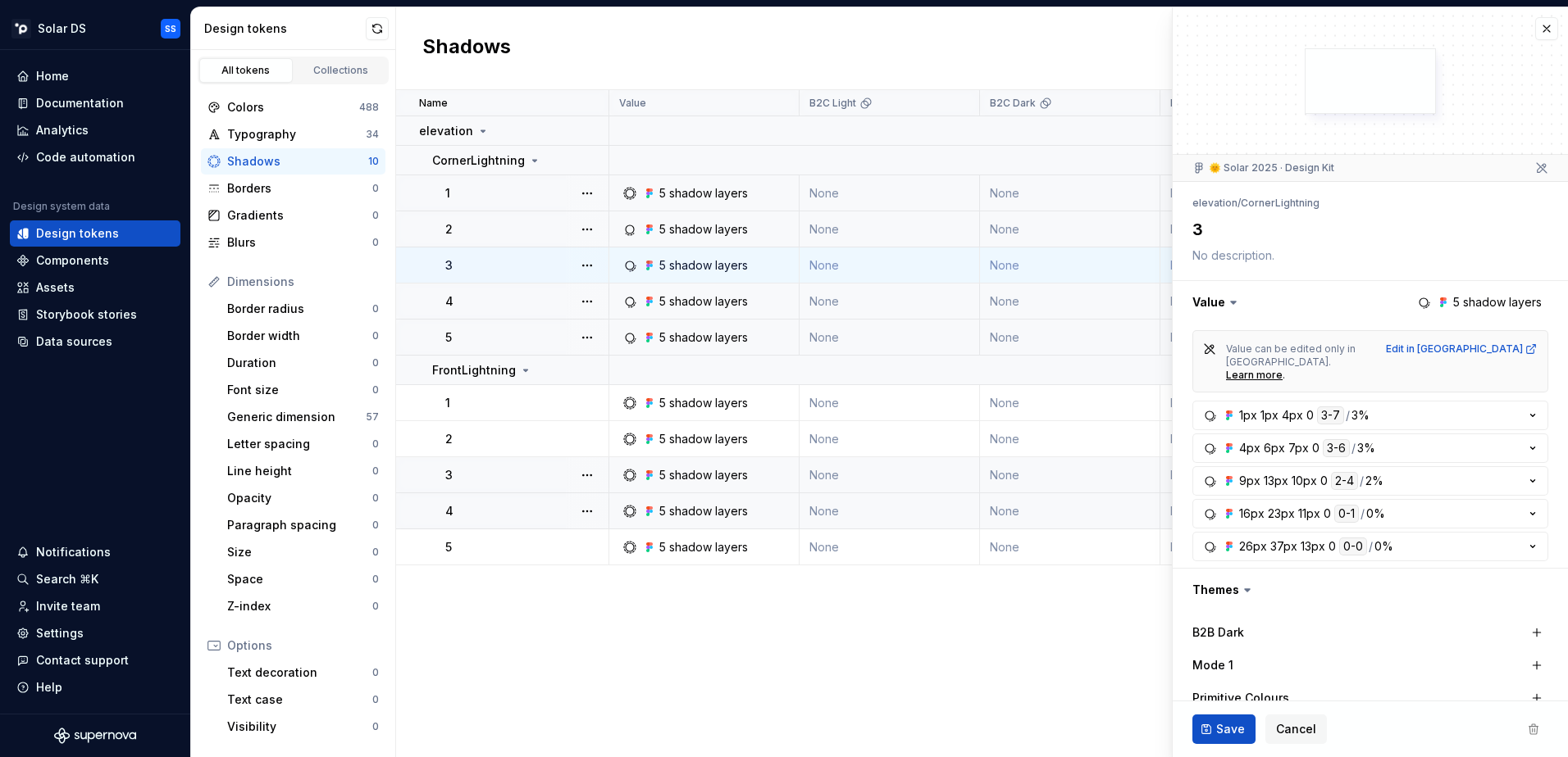
click at [506, 277] on td "3" at bounding box center [503, 265] width 213 height 36
click at [467, 487] on td "3" at bounding box center [503, 475] width 213 height 36
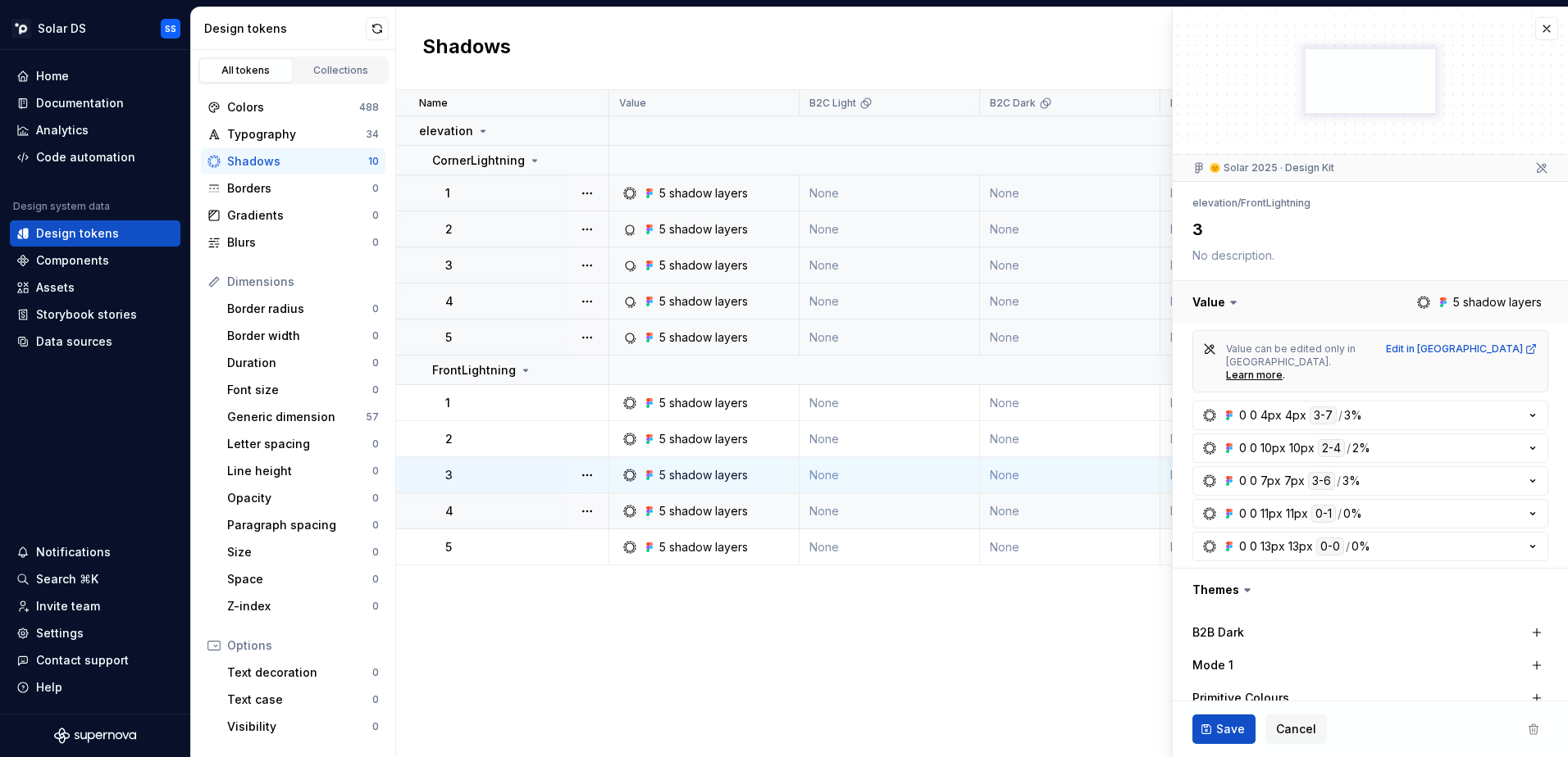
type textarea "*"
